Goal: Task Accomplishment & Management: Manage account settings

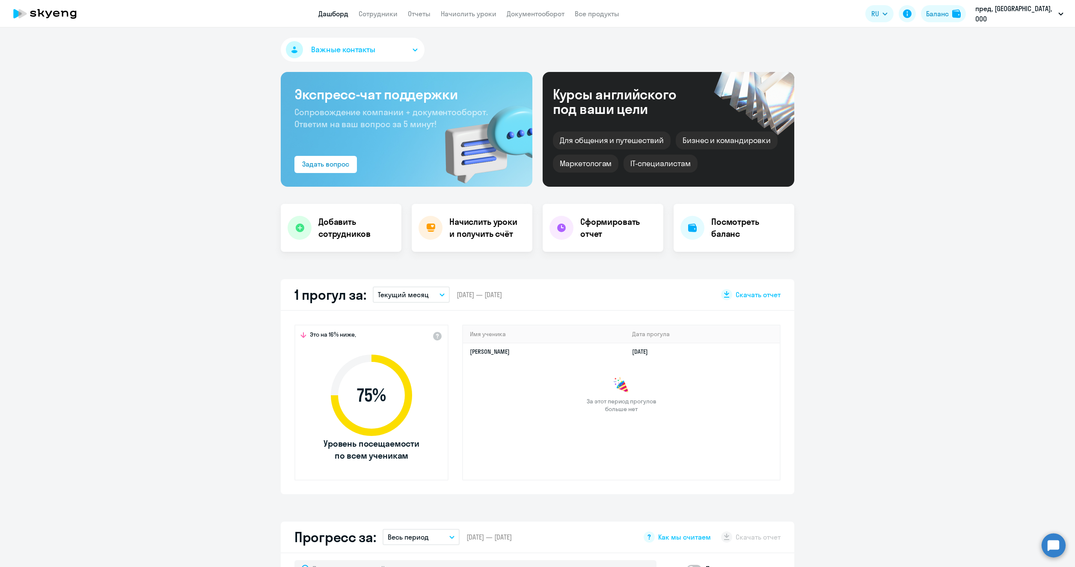
select select "30"
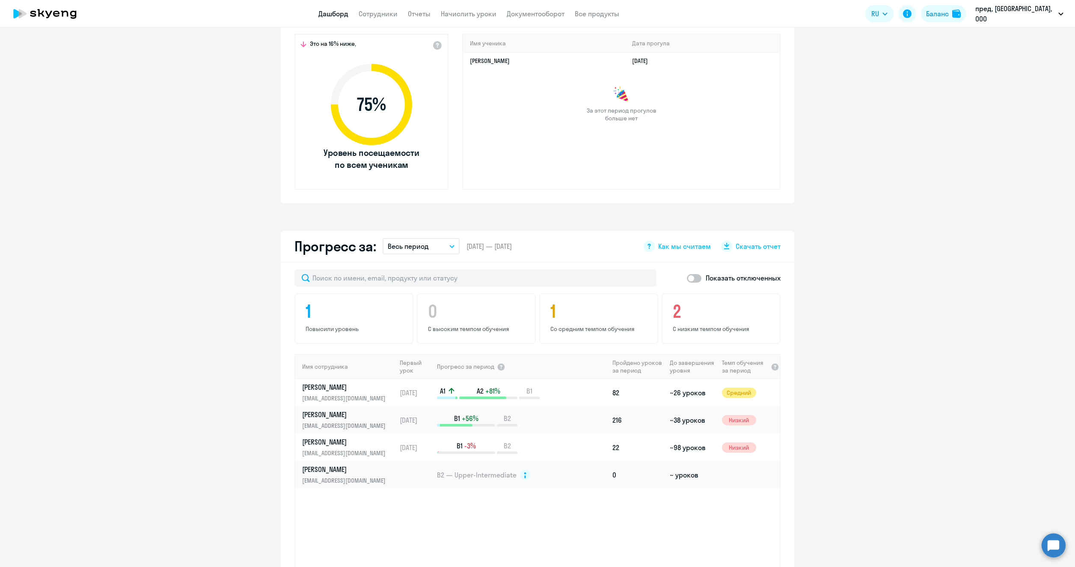
scroll to position [300, 0]
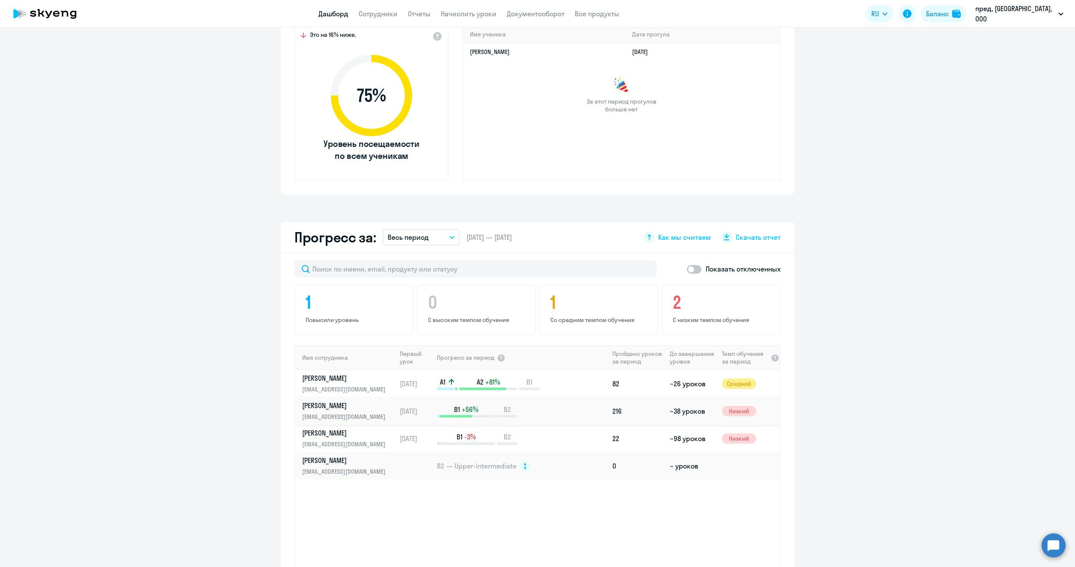
click at [557, 410] on div "B1 +56% B2" at bounding box center [523, 410] width 172 height 13
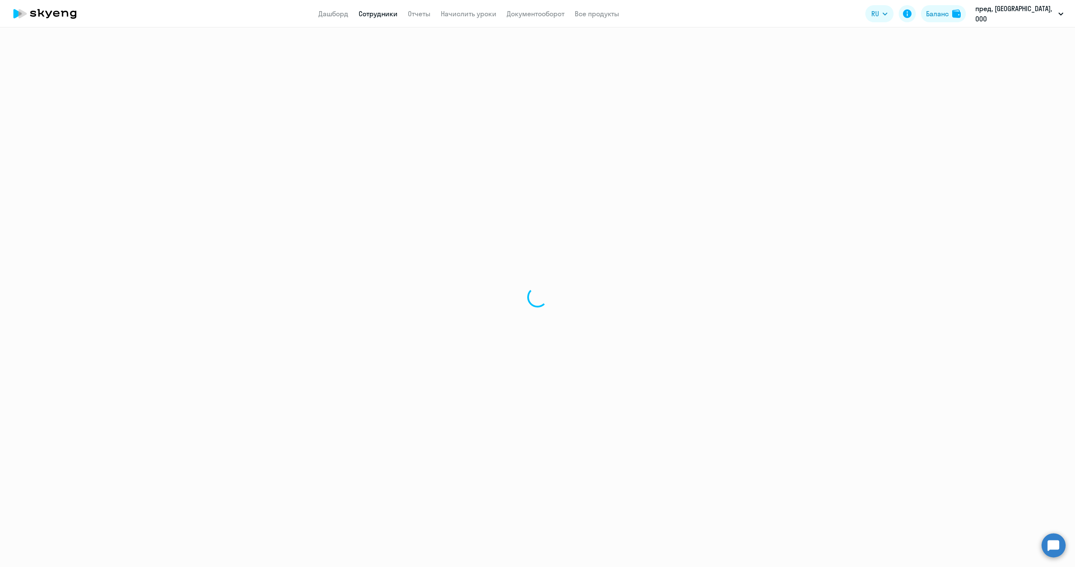
select select "english"
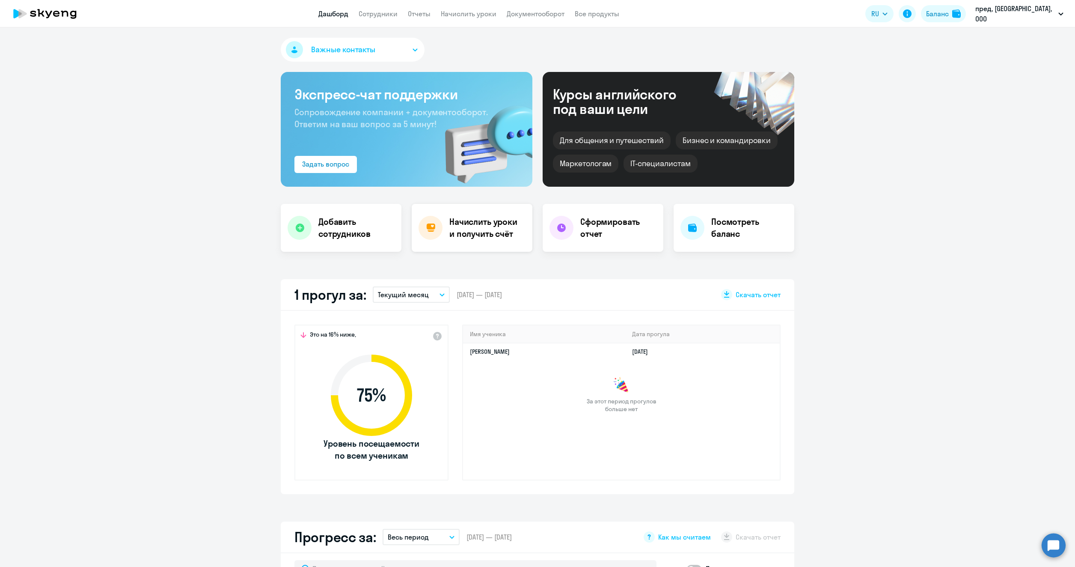
select select "30"
click at [381, 54] on button "Важные контакты" at bounding box center [353, 50] width 144 height 24
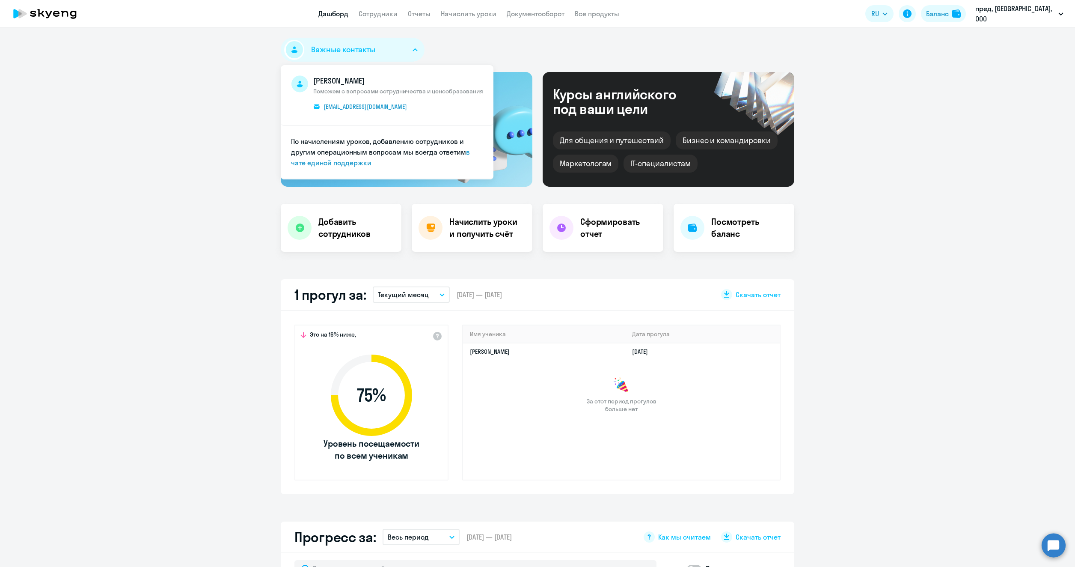
click at [383, 54] on button "Важные контакты" at bounding box center [353, 50] width 144 height 24
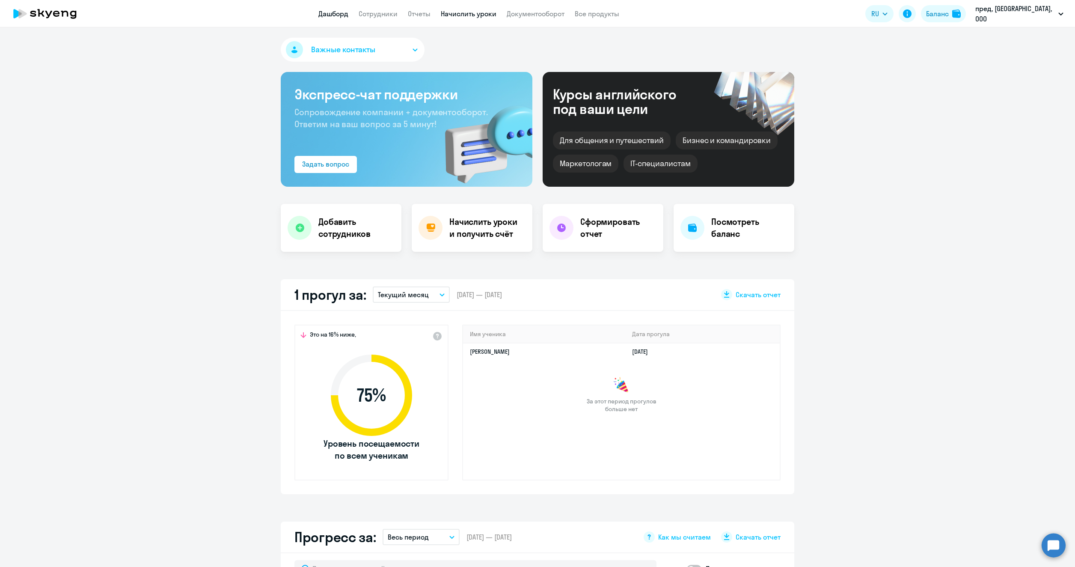
click at [472, 16] on link "Начислить уроки" at bounding box center [469, 13] width 56 height 9
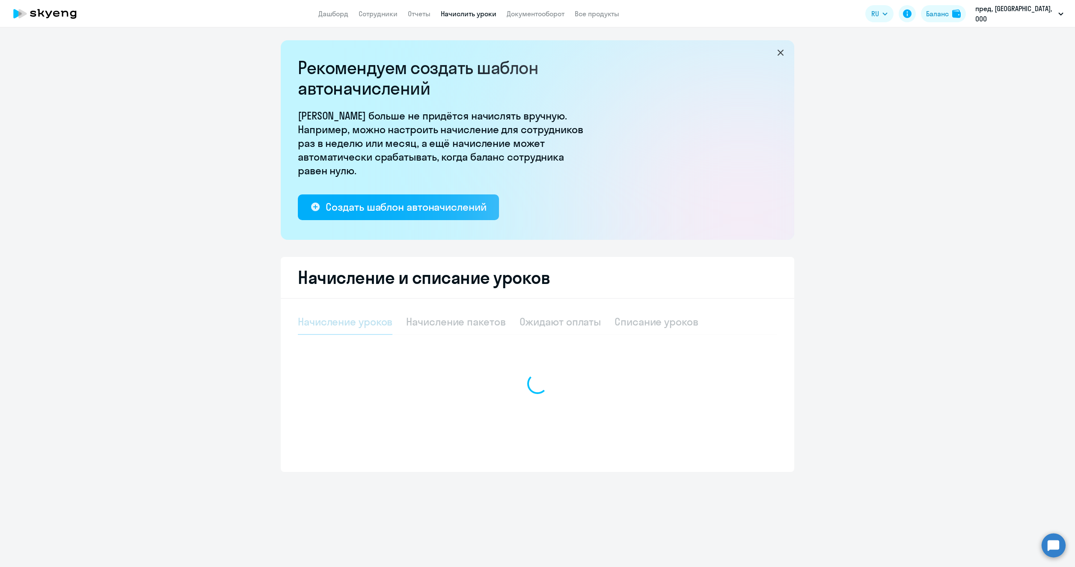
select select "10"
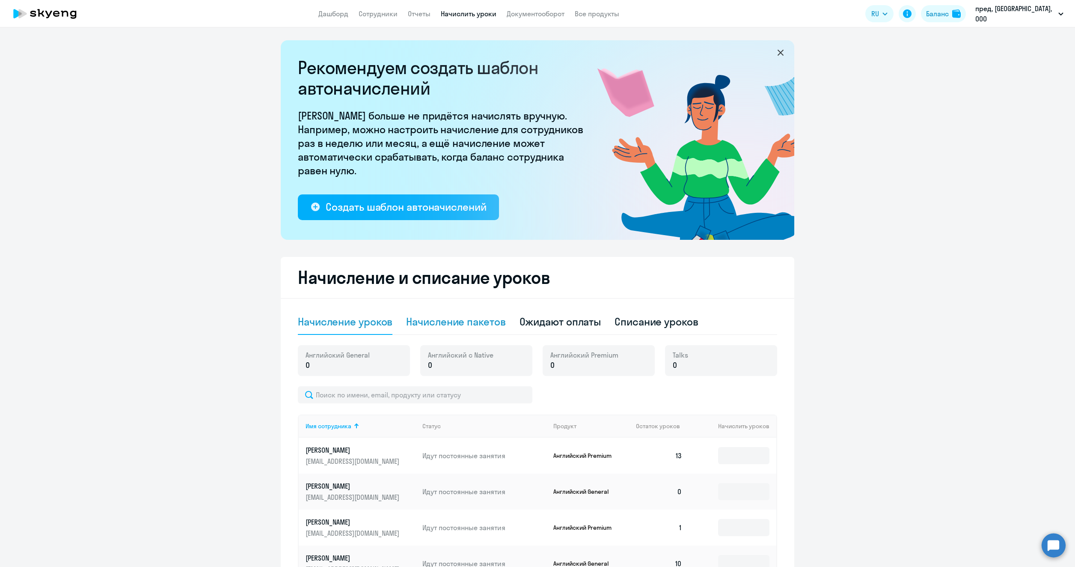
click at [481, 317] on div "Начисление пакетов" at bounding box center [455, 322] width 99 height 14
select select "10"
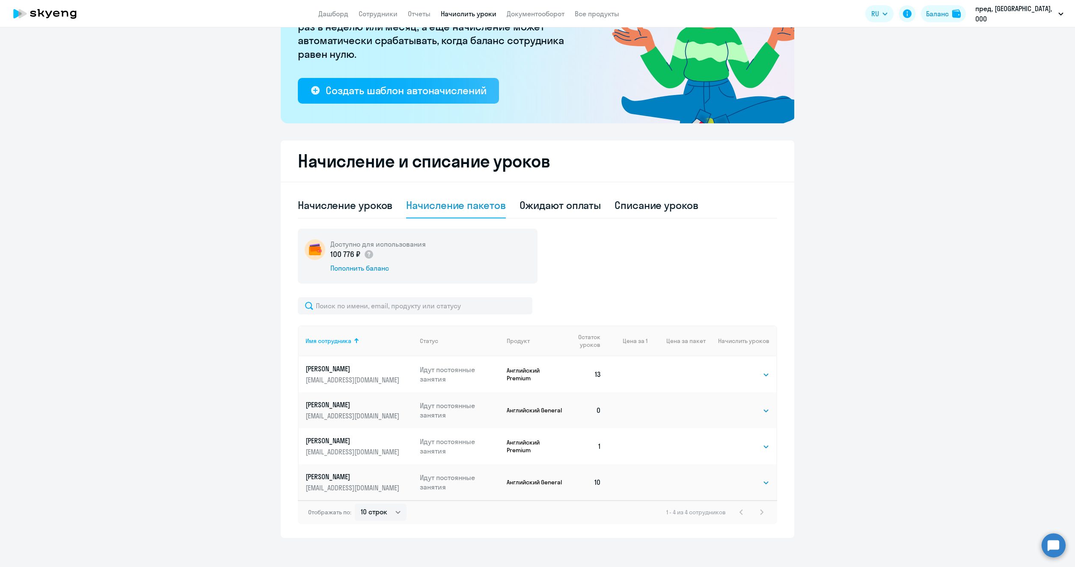
scroll to position [122, 0]
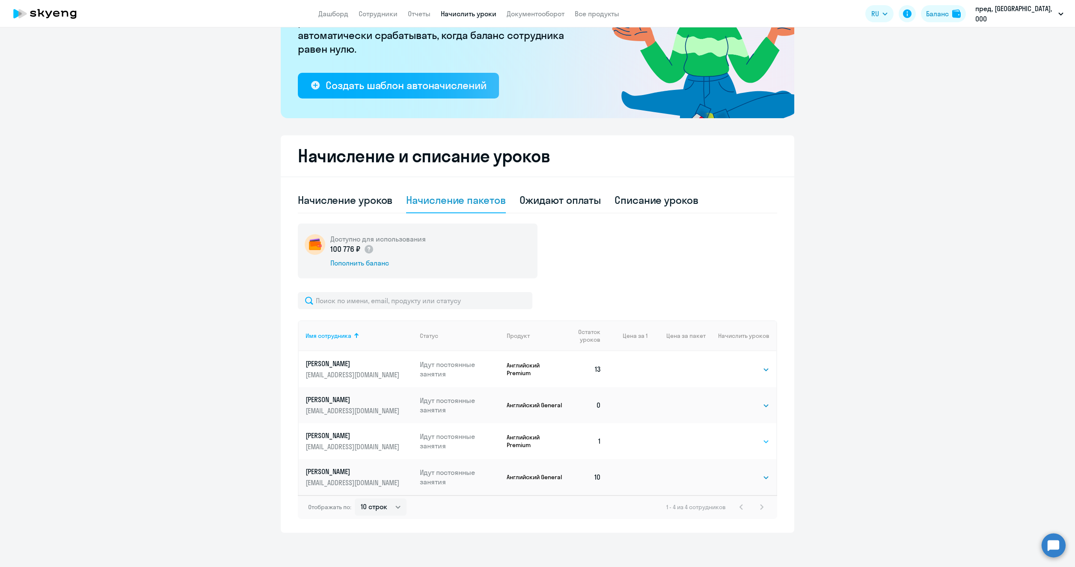
click at [755, 445] on select "Выбрать 4 8 16 32 64 96 128" at bounding box center [751, 441] width 35 height 10
click at [734, 436] on select "Выбрать 4 8 16 32 64 96 128" at bounding box center [751, 441] width 35 height 10
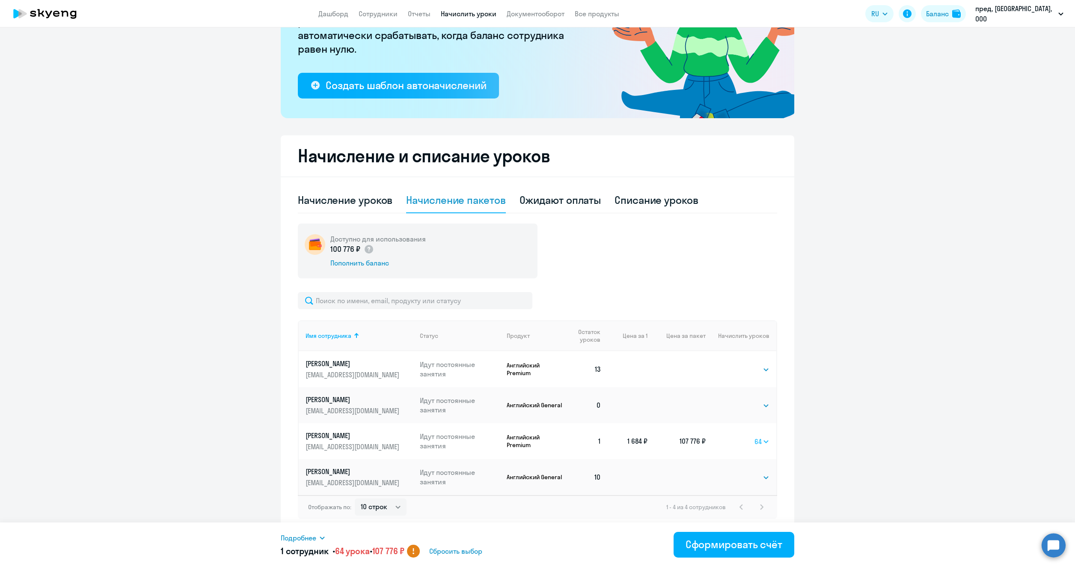
click at [756, 443] on select "Выбрать 4 8 16 32 64 96 128" at bounding box center [762, 441] width 15 height 10
select select "32"
click at [755, 436] on select "Выбрать 4 8 16 32 64 96 128" at bounding box center [762, 441] width 15 height 10
click at [722, 543] on div "Начислить сотрудникам" at bounding box center [723, 544] width 117 height 14
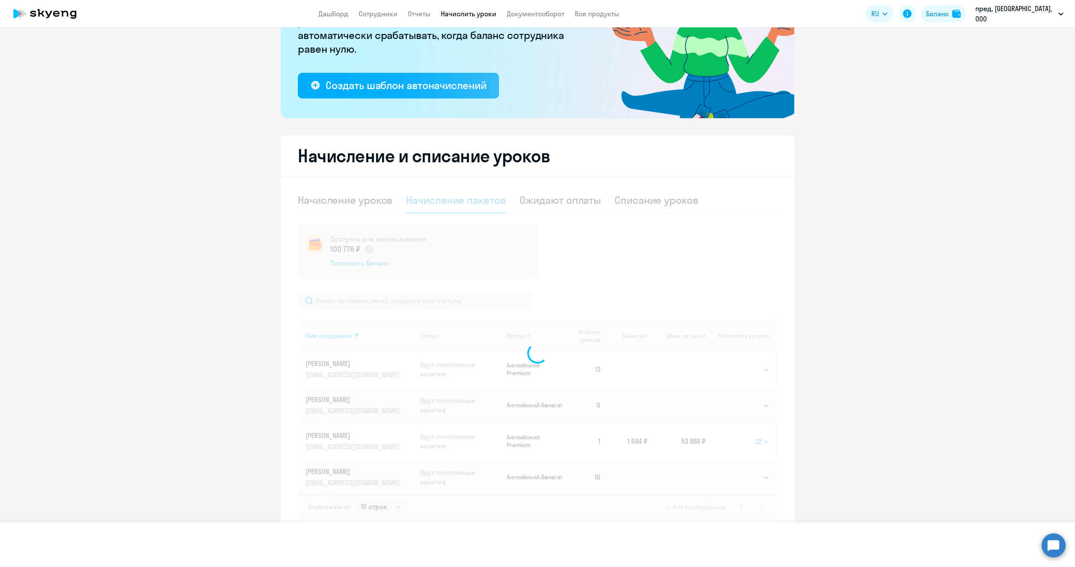
select select
